Goal: Task Accomplishment & Management: Use online tool/utility

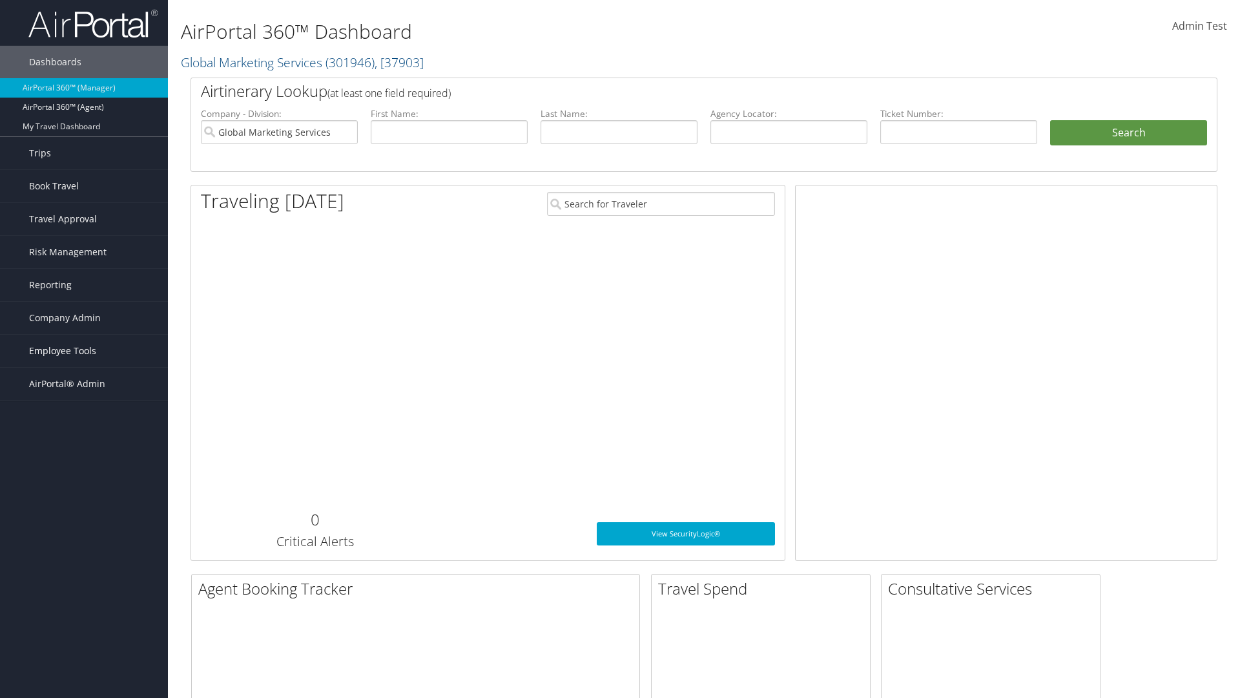
click at [84, 351] on span "Employee Tools" at bounding box center [62, 351] width 67 height 32
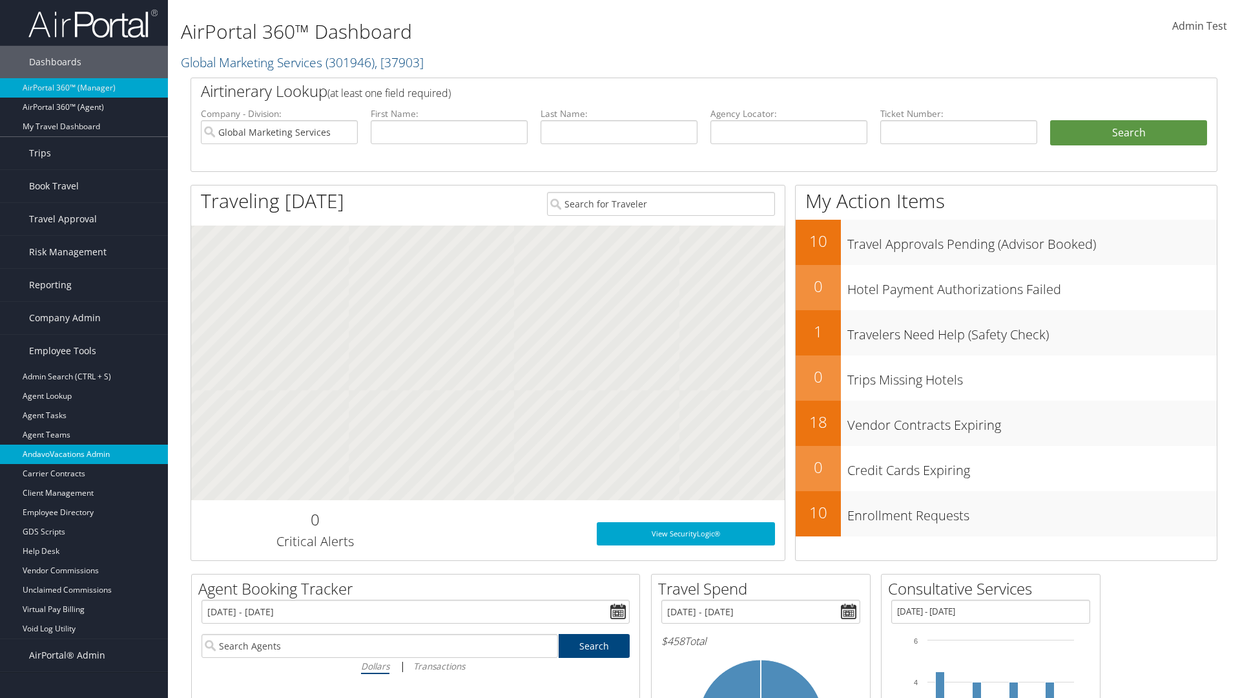
click at [84, 454] on link "AndavoVacations Admin" at bounding box center [84, 453] width 168 height 19
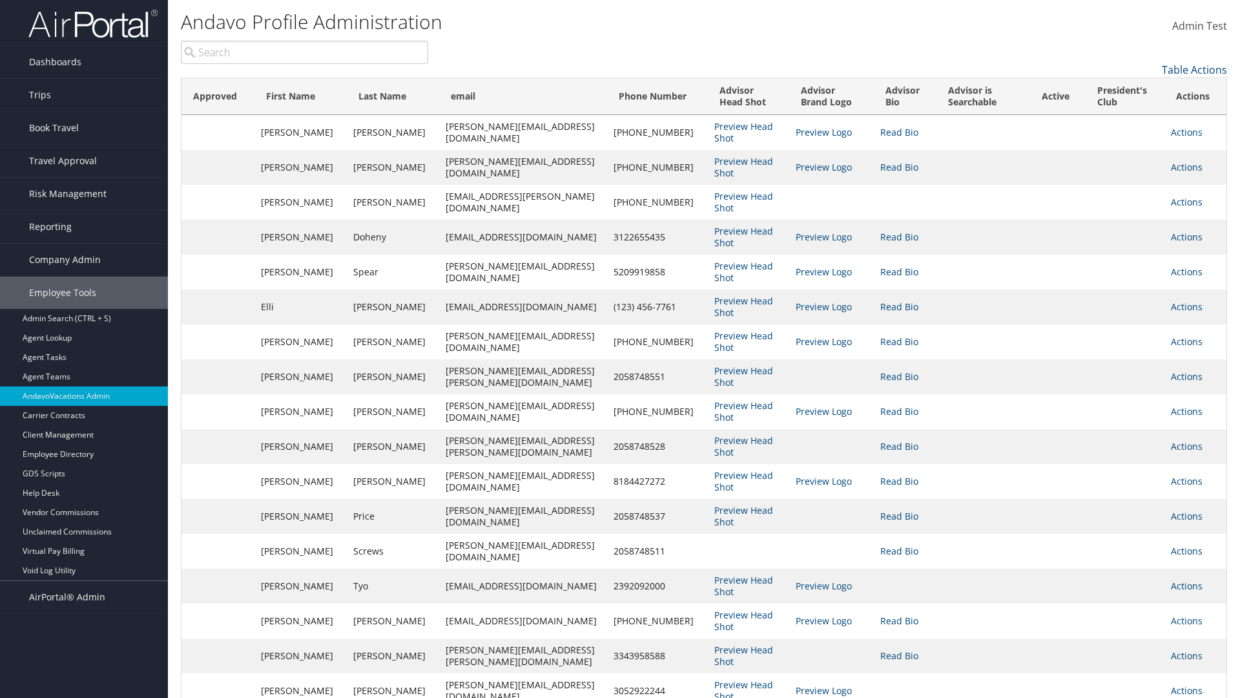
click at [304, 52] on input "search" at bounding box center [304, 52] width 247 height 23
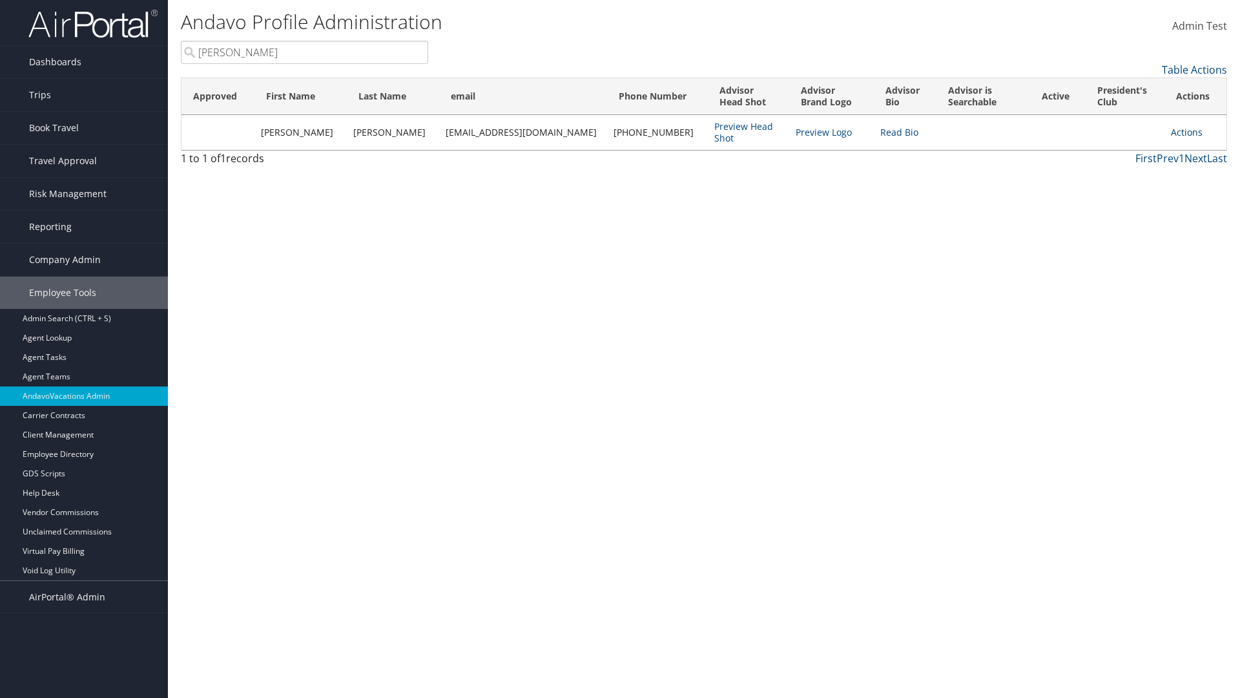
type input "[PERSON_NAME]"
click at [1180, 132] on link "Actions" at bounding box center [1187, 132] width 32 height 12
click at [1122, 239] on link "Add to President's Club" at bounding box center [1121, 239] width 141 height 22
